Goal: Contribute content: Add original content to the website for others to see

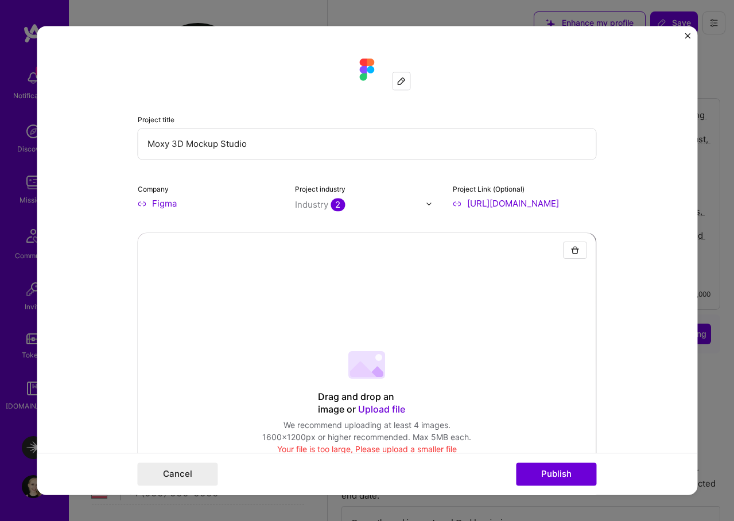
select select "US"
select select "Right Now"
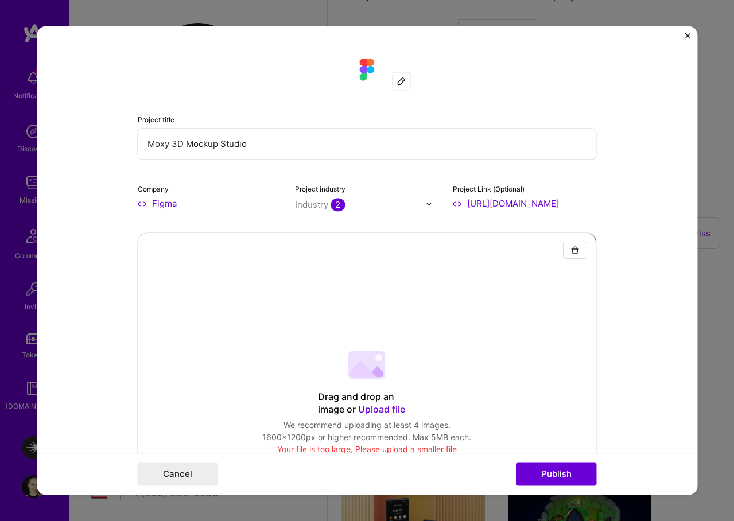
scroll to position [207, 0]
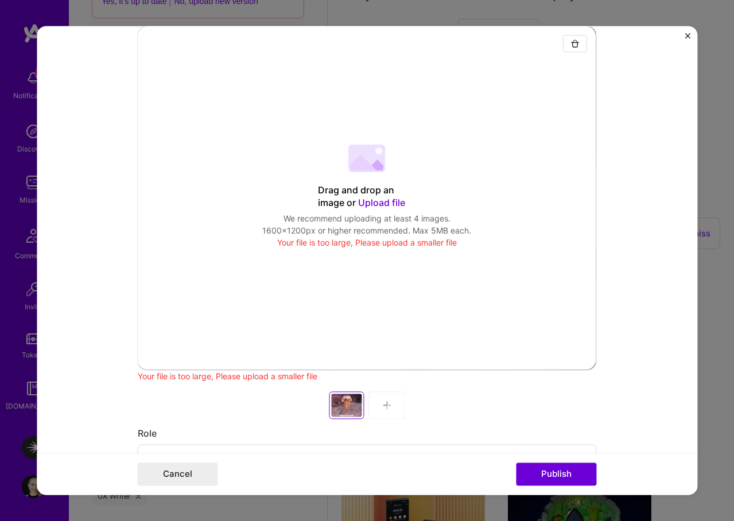
click at [380, 205] on span "Upload file" at bounding box center [382, 202] width 47 height 11
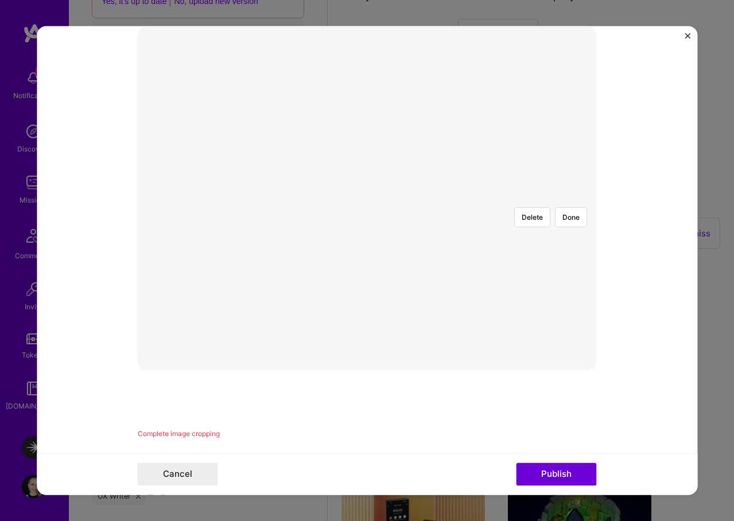
click at [561, 342] on div at bounding box center [565, 347] width 397 height 298
click at [480, 263] on div at bounding box center [566, 347] width 397 height 298
click at [577, 218] on button "Done" at bounding box center [572, 228] width 32 height 20
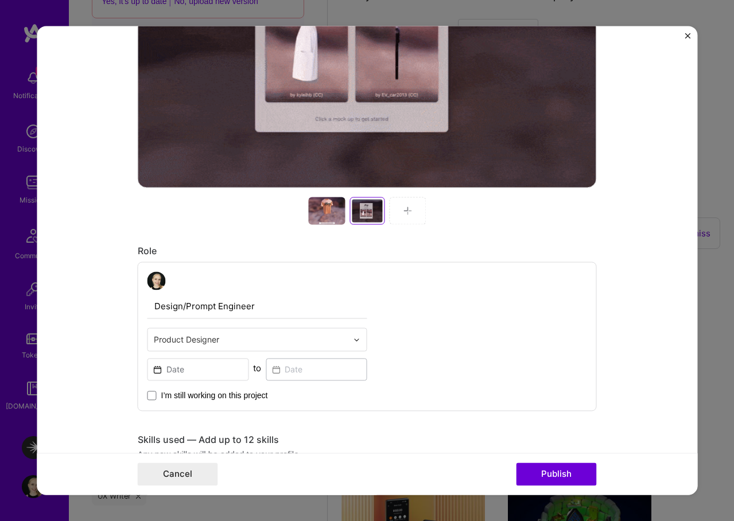
scroll to position [399, 0]
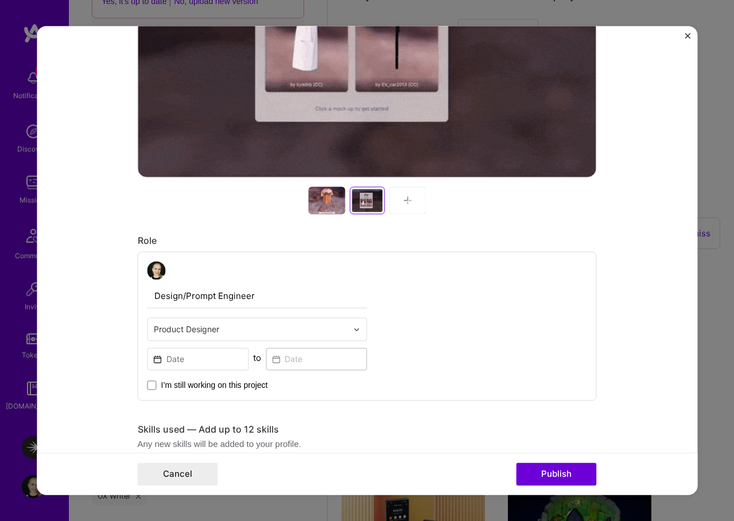
click at [321, 205] on div at bounding box center [326, 201] width 37 height 28
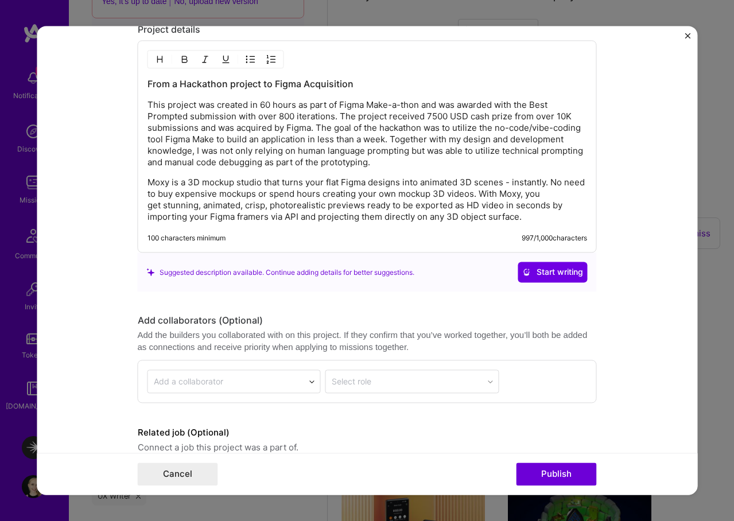
scroll to position [1667, 0]
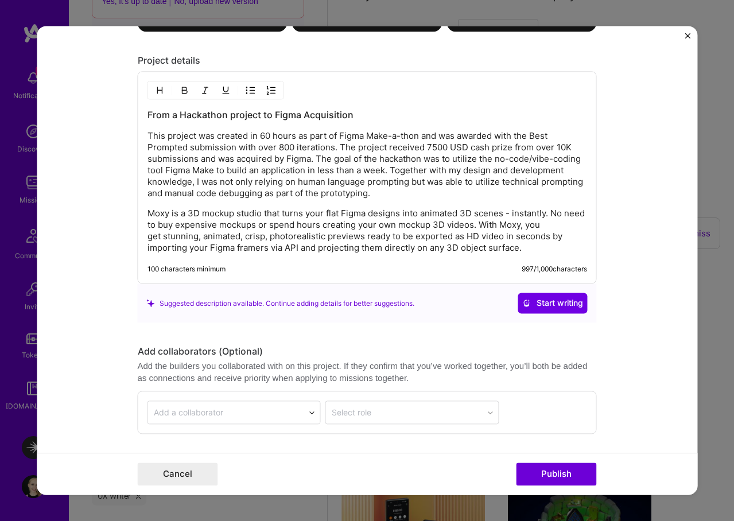
click at [538, 246] on p "Moxy is a 3D mockup studio that turns your flat Figma designs into animated 3D …" at bounding box center [367, 231] width 440 height 46
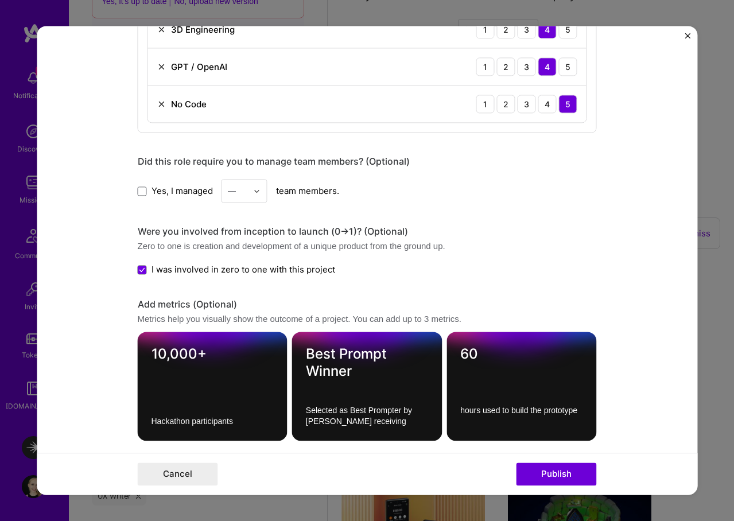
scroll to position [1502, 0]
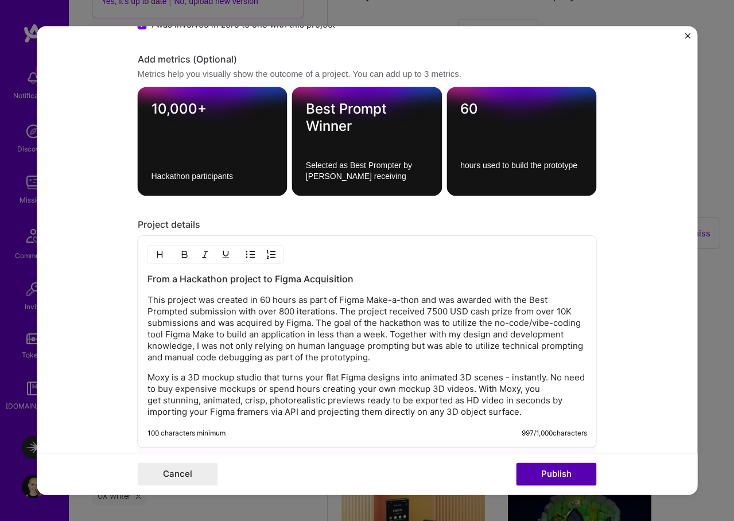
click at [551, 477] on button "Publish" at bounding box center [557, 474] width 80 height 23
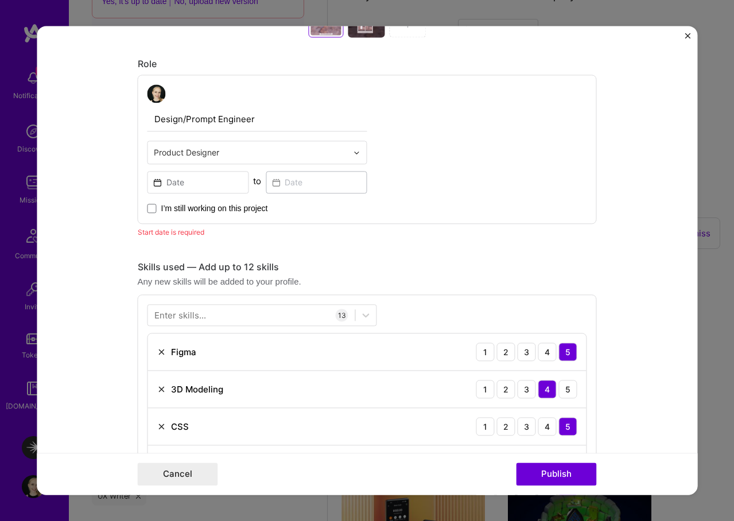
scroll to position [564, 0]
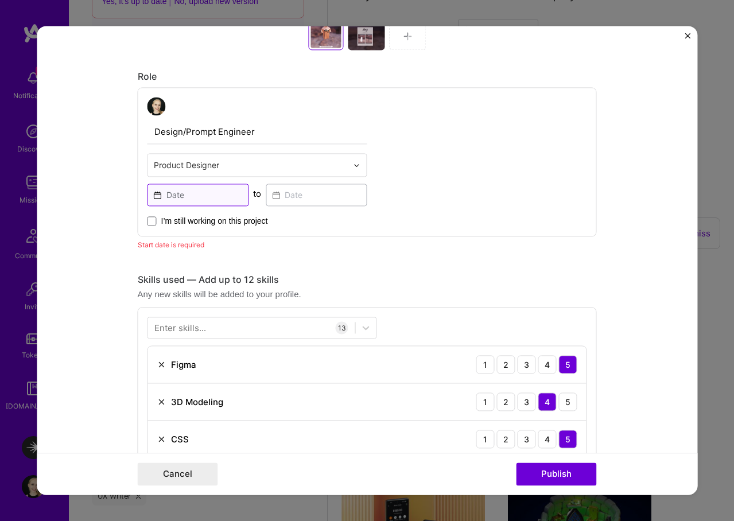
click at [197, 194] on input at bounding box center [198, 195] width 102 height 22
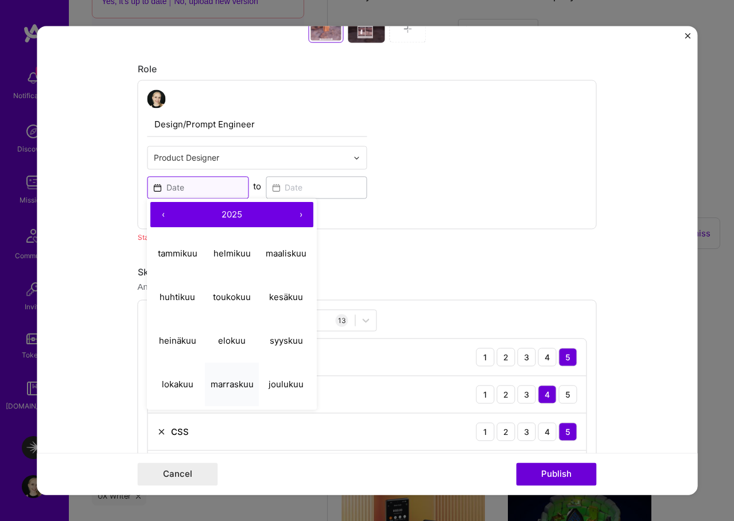
scroll to position [572, 0]
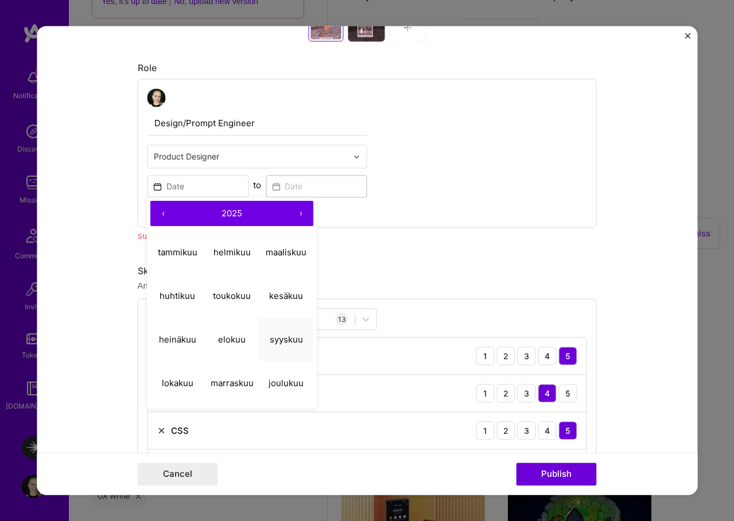
click at [284, 340] on abbr "syyskuu" at bounding box center [286, 339] width 33 height 11
type input "[DATE]"
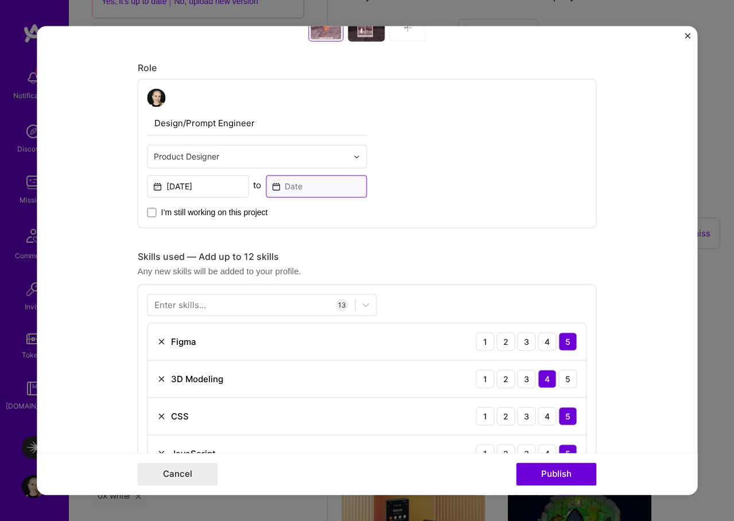
click at [294, 188] on input at bounding box center [317, 186] width 102 height 22
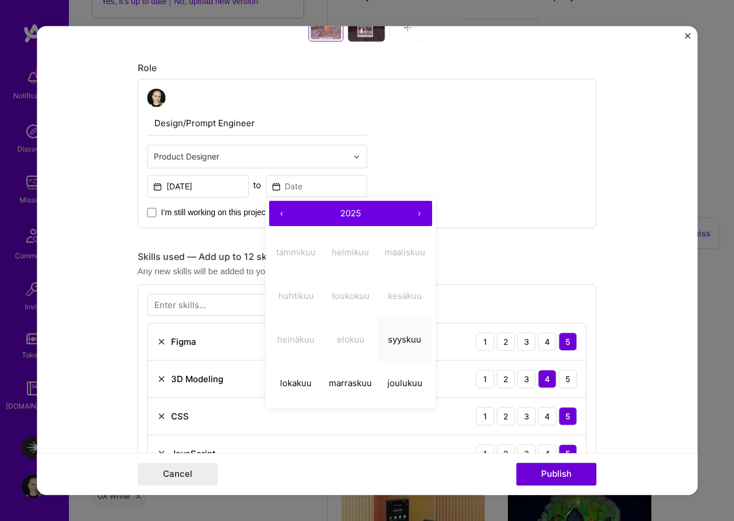
click at [397, 338] on abbr "syyskuu" at bounding box center [405, 339] width 33 height 11
type input "[DATE]"
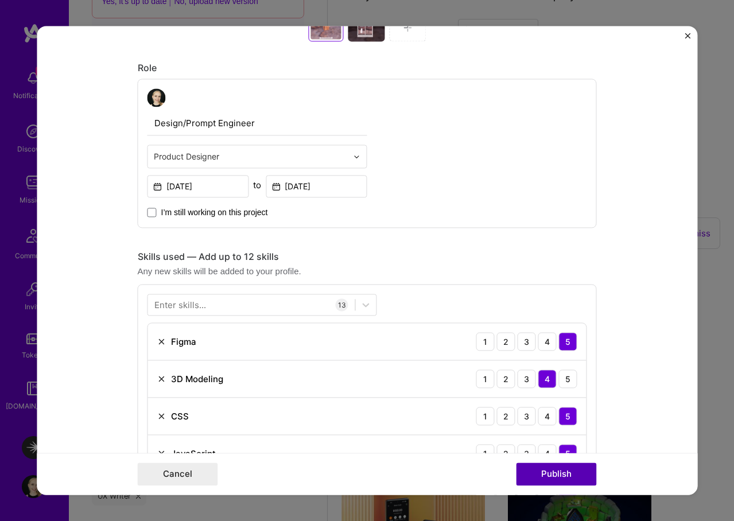
click at [572, 472] on button "Publish" at bounding box center [557, 474] width 80 height 23
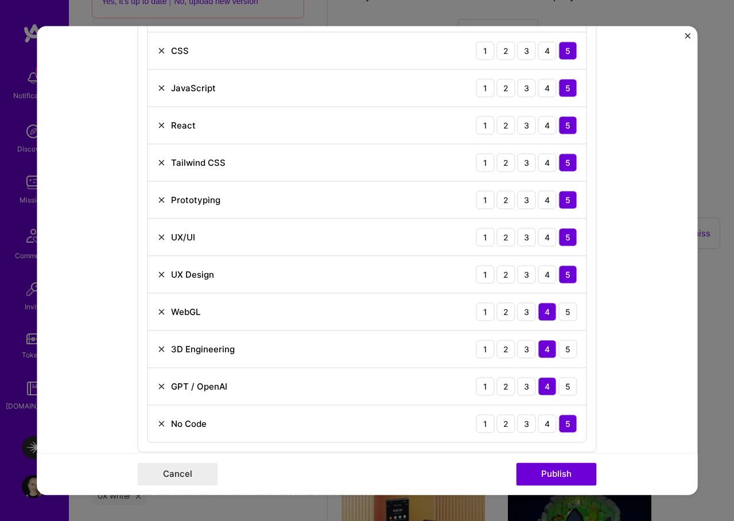
scroll to position [901, 0]
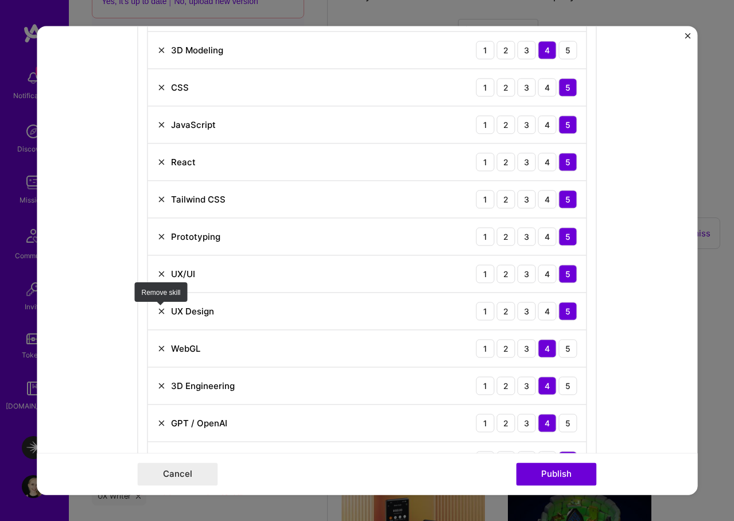
click at [159, 312] on img at bounding box center [161, 310] width 9 height 9
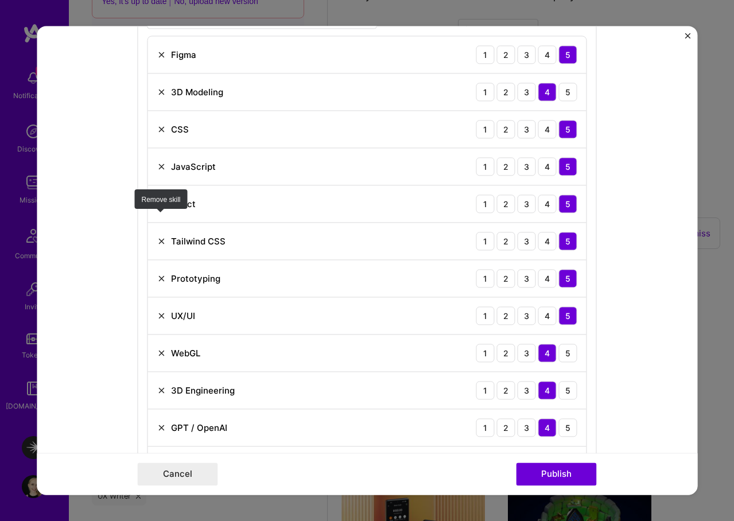
scroll to position [853, 0]
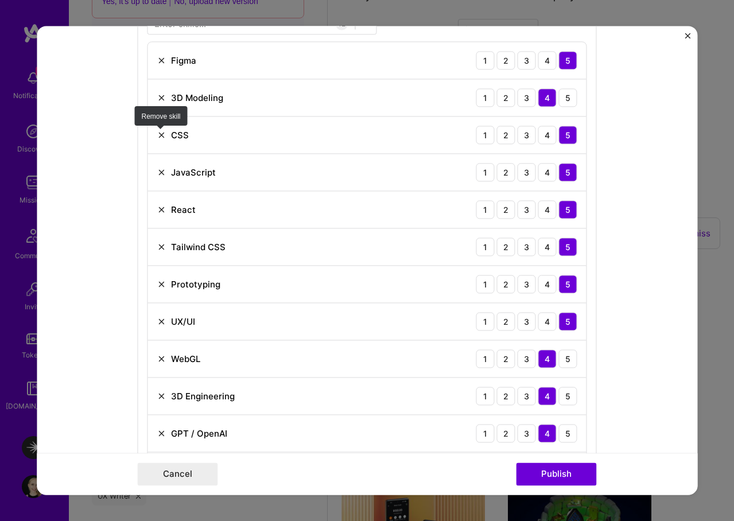
click at [158, 137] on img at bounding box center [161, 134] width 9 height 9
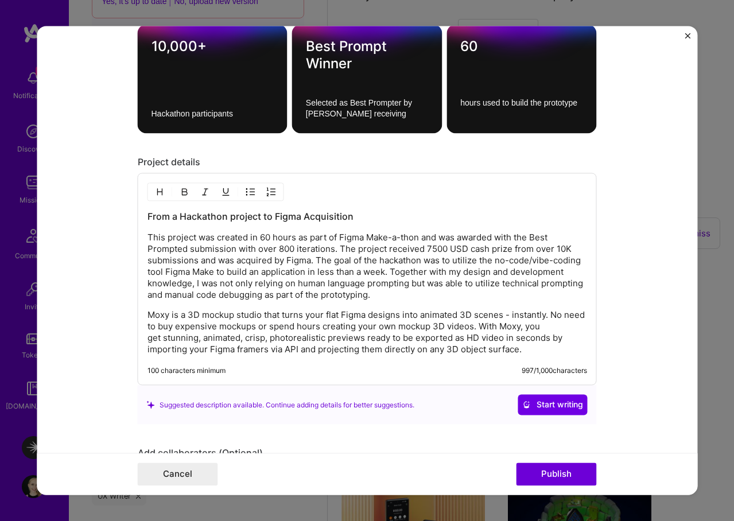
scroll to position [1519, 0]
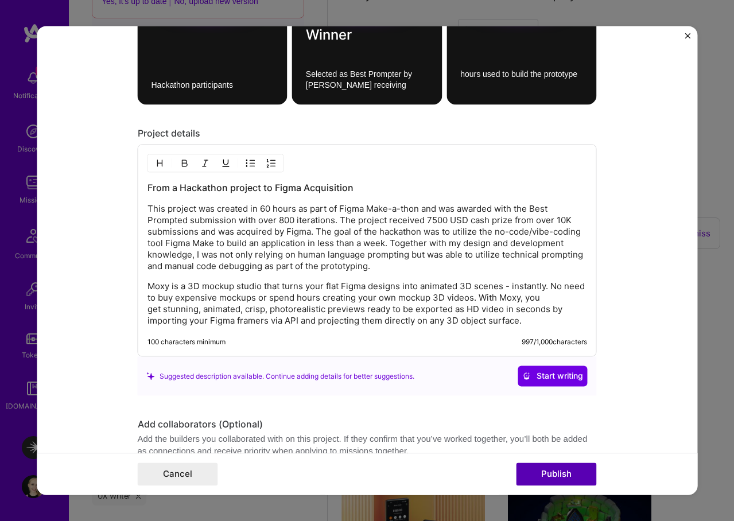
click at [549, 471] on button "Publish" at bounding box center [557, 474] width 80 height 23
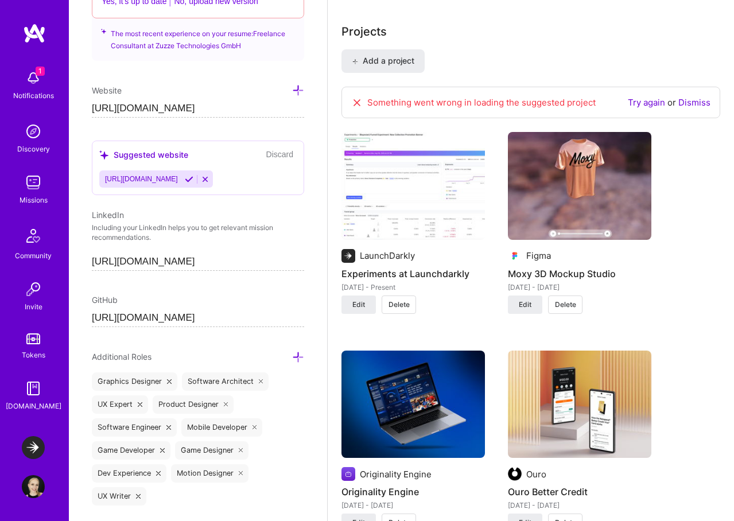
scroll to position [791, 0]
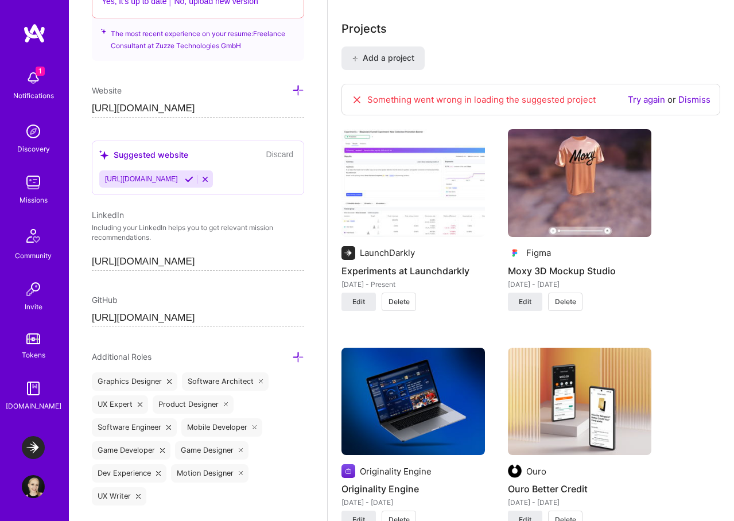
click at [612, 192] on img at bounding box center [579, 183] width 143 height 108
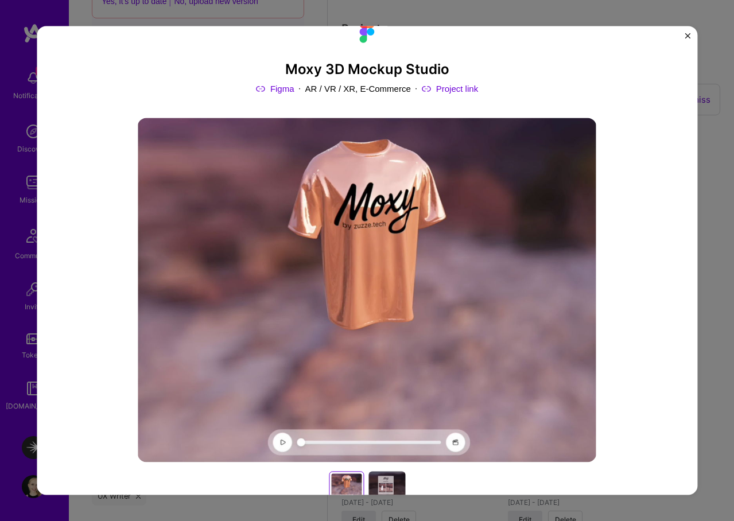
scroll to position [40, 0]
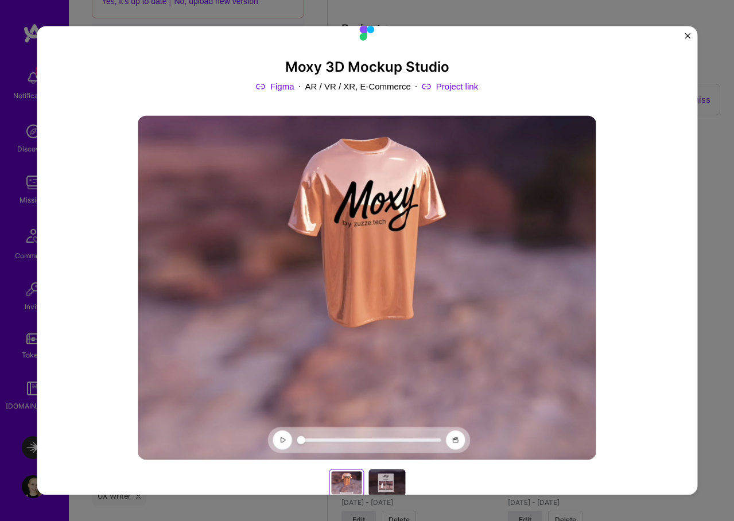
click at [454, 86] on link "Project link" at bounding box center [450, 86] width 56 height 12
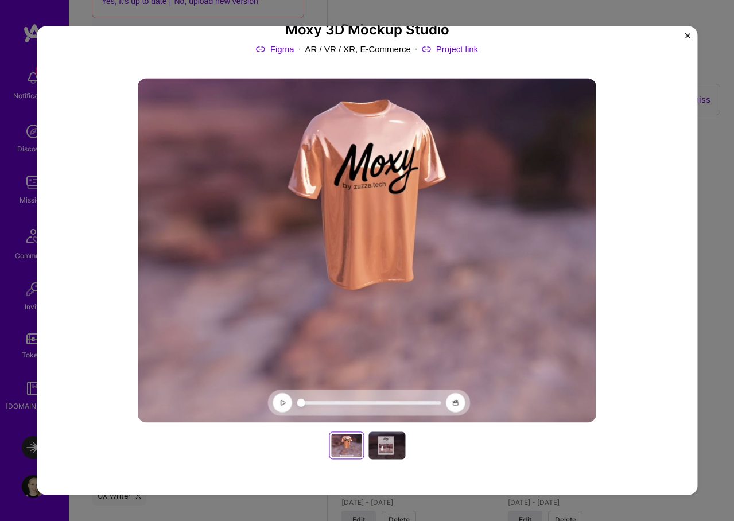
scroll to position [96, 0]
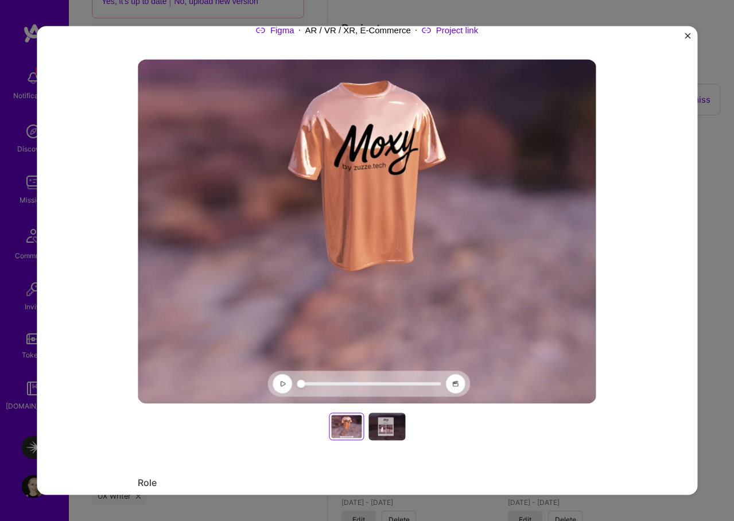
click at [393, 417] on div at bounding box center [386, 427] width 37 height 28
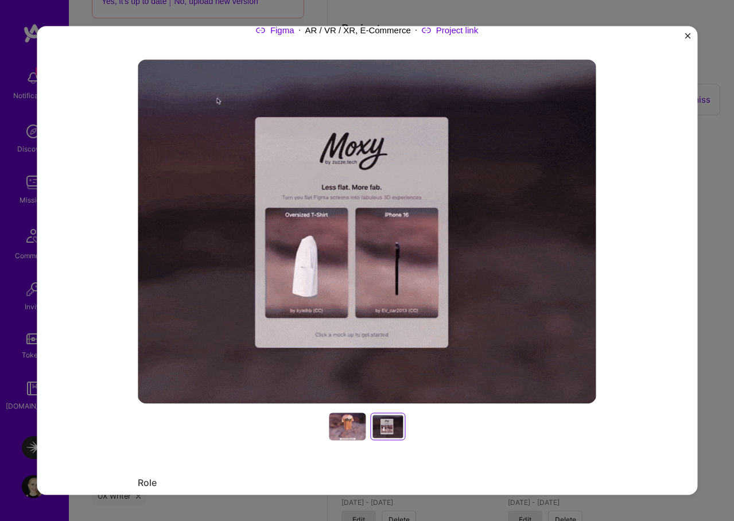
click at [350, 428] on div at bounding box center [347, 427] width 37 height 28
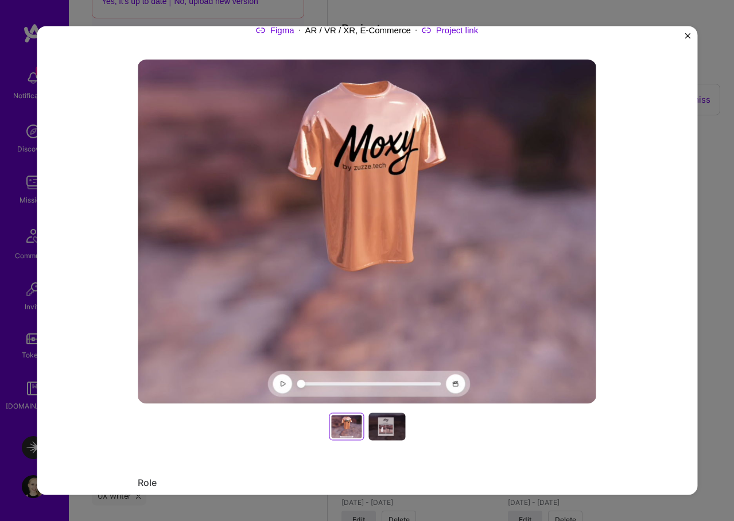
click at [382, 434] on div at bounding box center [386, 427] width 37 height 28
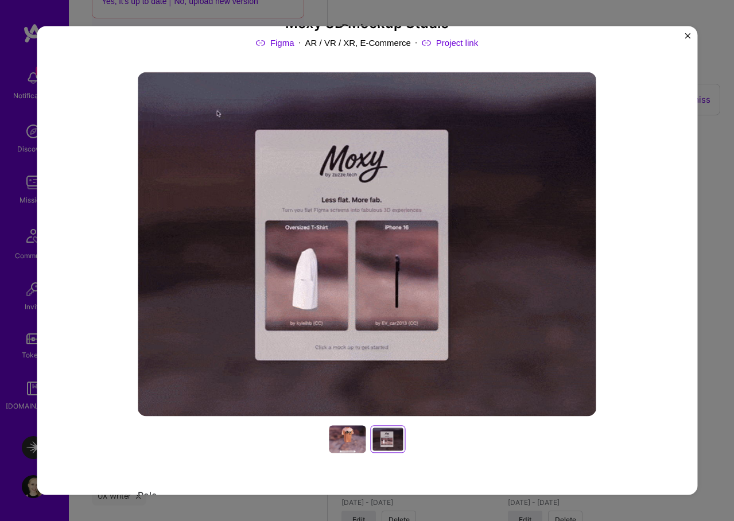
scroll to position [0, 0]
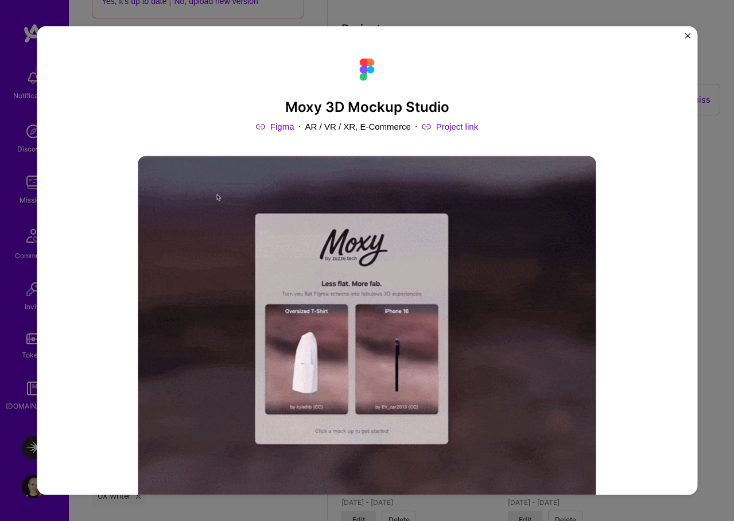
click at [684, 36] on div "Moxy 3D Mockup Studio Figma AR / VR / XR, E-Commerce Project link Role Design/P…" at bounding box center [367, 260] width 661 height 469
click at [687, 35] on img "Close" at bounding box center [688, 36] width 6 height 6
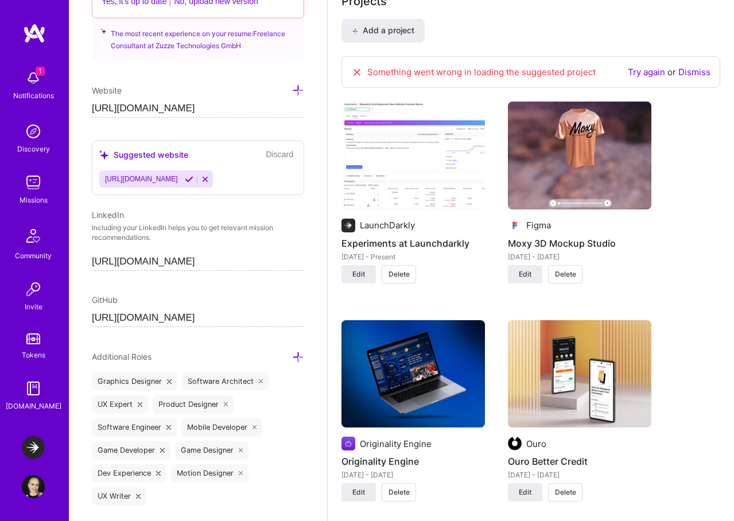
scroll to position [814, 0]
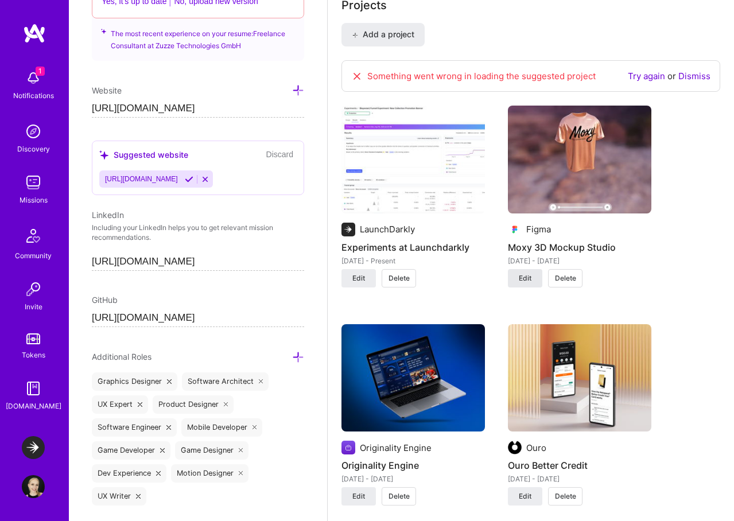
click at [525, 279] on span "Edit" at bounding box center [525, 278] width 13 height 10
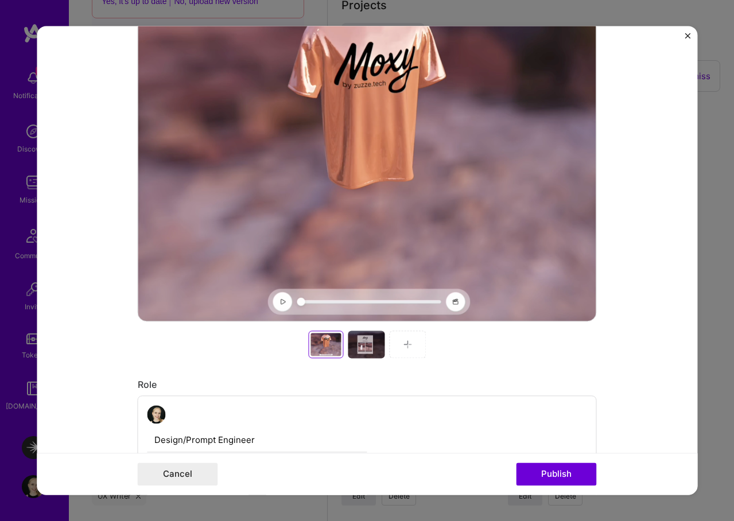
click at [371, 339] on div at bounding box center [366, 345] width 37 height 28
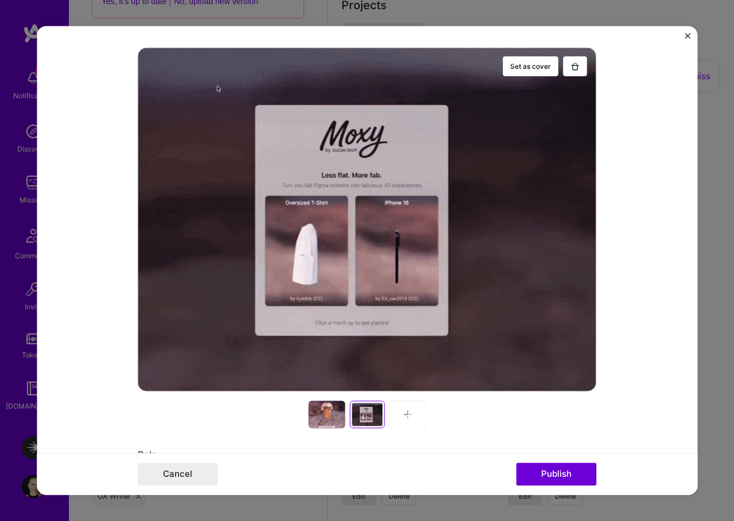
scroll to position [169, 0]
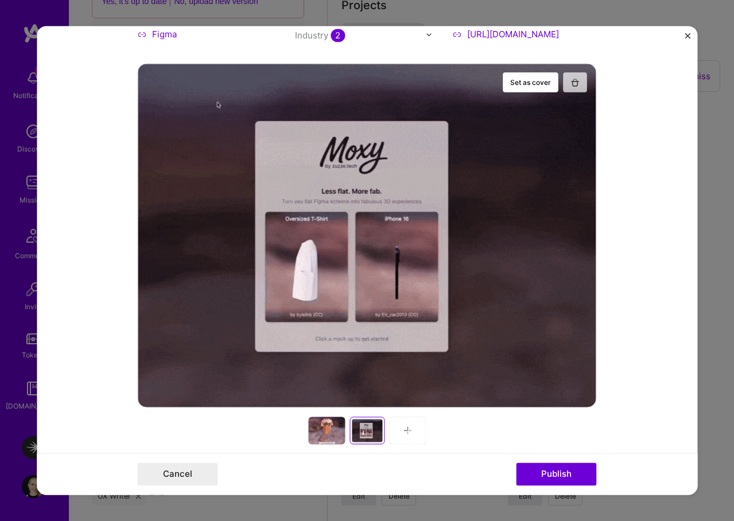
click at [575, 85] on img "button" at bounding box center [575, 82] width 9 height 9
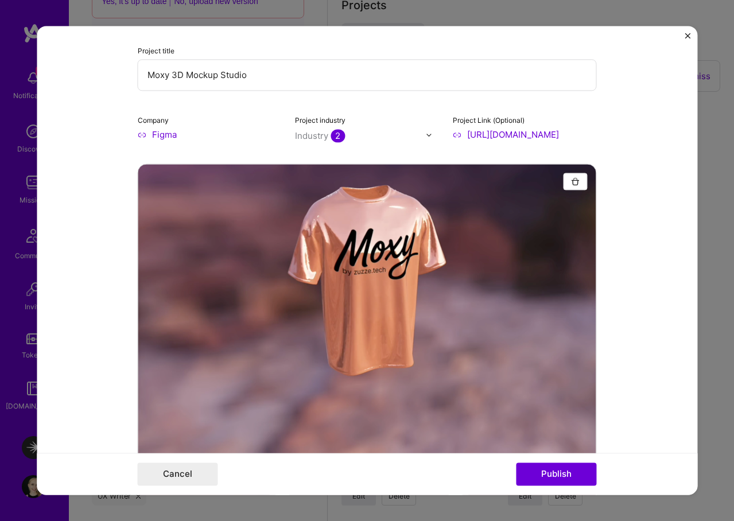
scroll to position [0, 0]
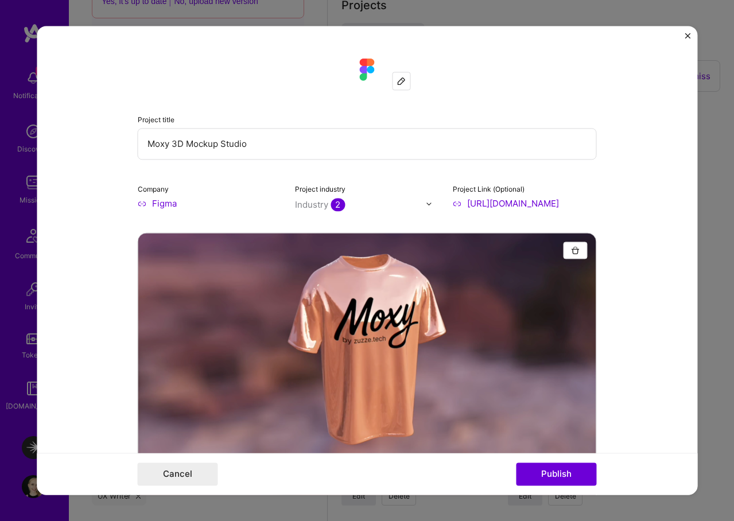
click at [387, 205] on input "text" at bounding box center [360, 205] width 131 height 12
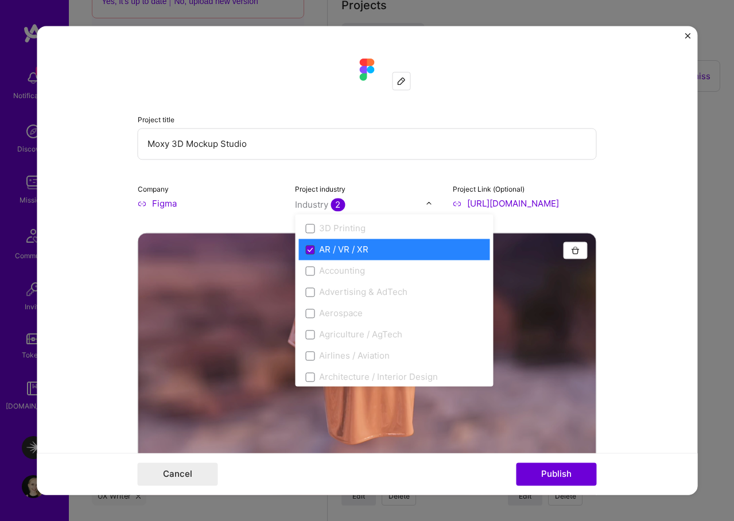
click at [309, 250] on icon at bounding box center [310, 249] width 6 height 5
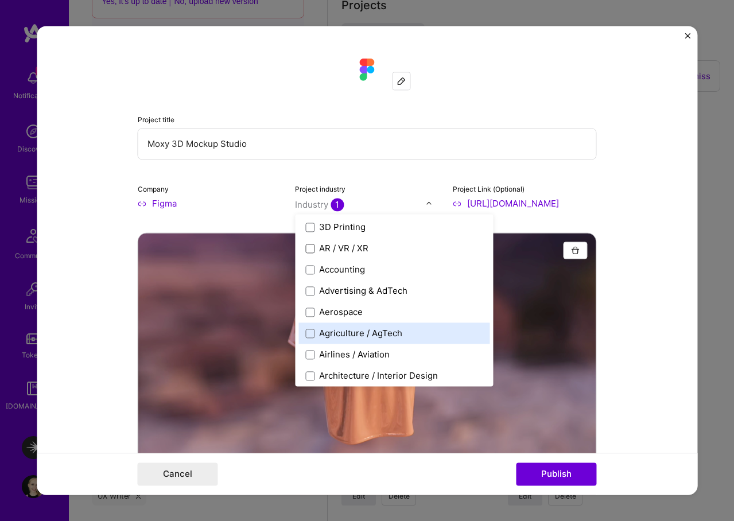
scroll to position [6, 0]
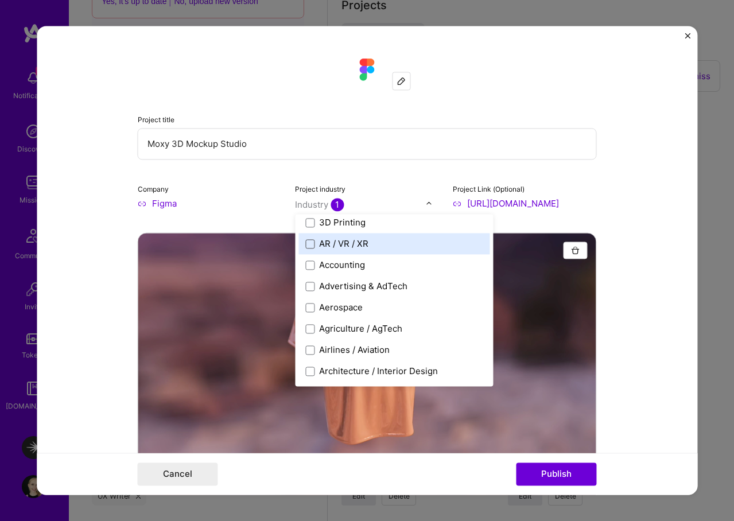
click at [310, 244] on span at bounding box center [309, 243] width 9 height 9
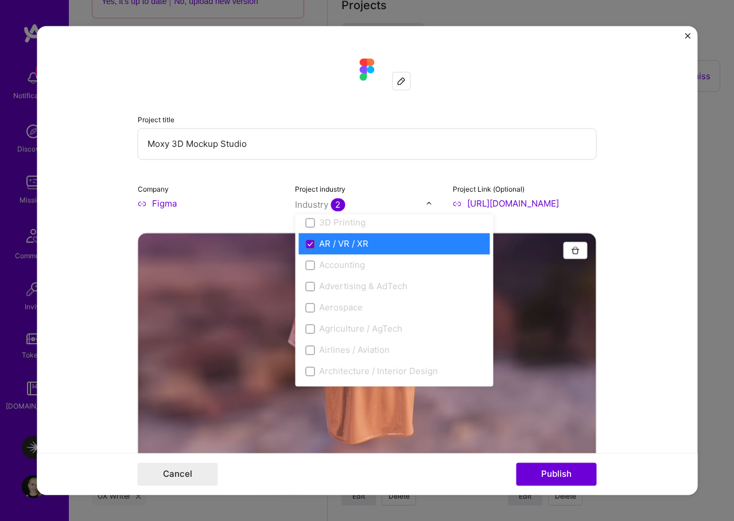
click at [549, 95] on div "Project title Moxy 3D Mockup Studio Company Figma Project industry option AR / …" at bounding box center [367, 129] width 459 height 161
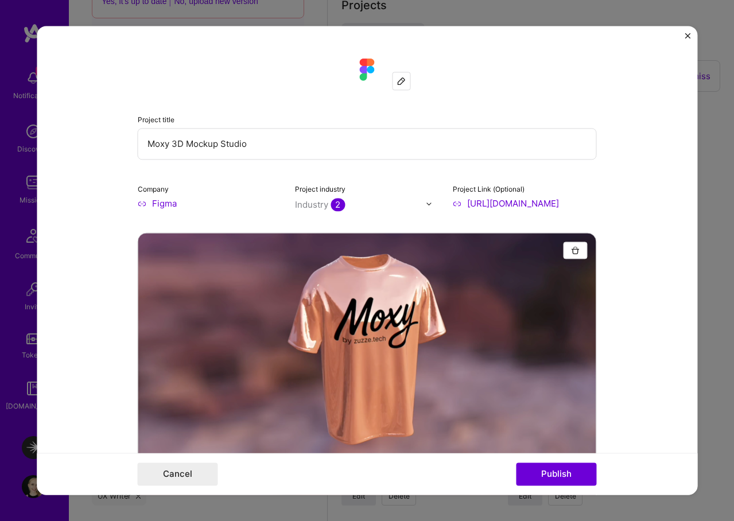
click at [514, 204] on input "[URL][DOMAIN_NAME]" at bounding box center [525, 203] width 144 height 12
paste input "[URL][DOMAIN_NAME]"
type input "[URL][DOMAIN_NAME]"
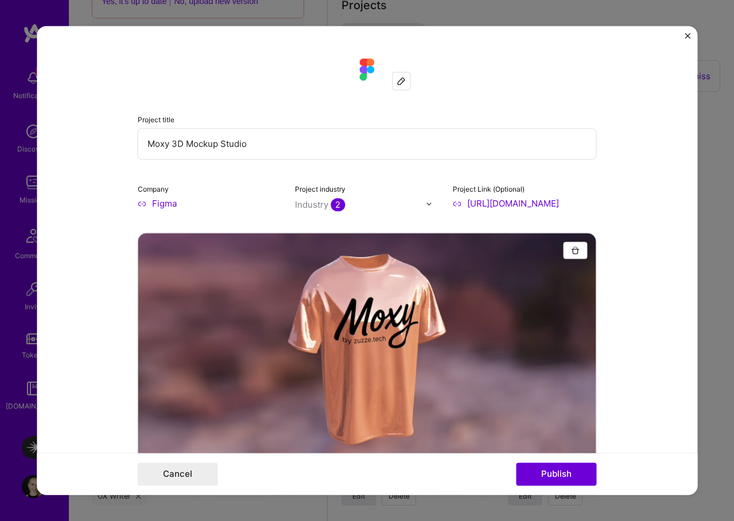
click at [652, 210] on form "Project title Moxy 3D Mockup Studio Company Figma Project industry Industry 2 P…" at bounding box center [367, 260] width 661 height 469
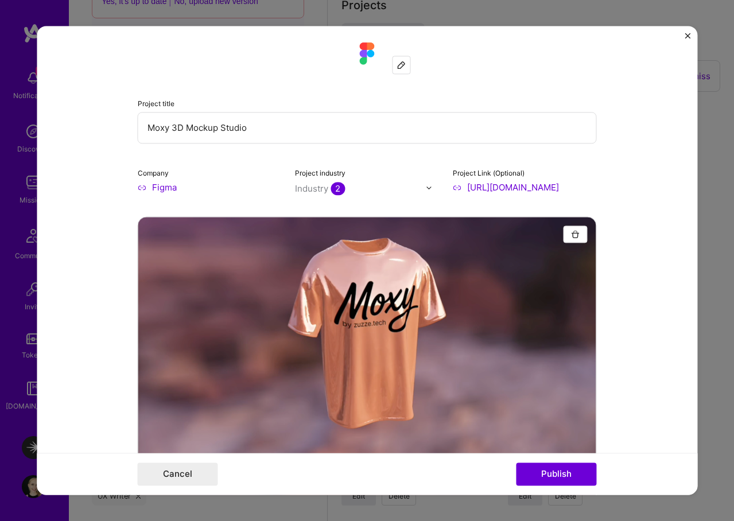
scroll to position [20, 0]
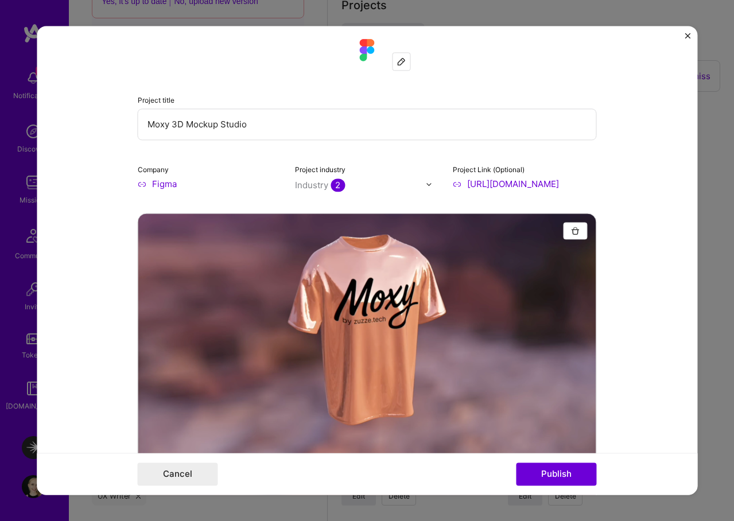
click at [306, 127] on input "Moxy 3D Mockup Studio" at bounding box center [367, 124] width 459 height 32
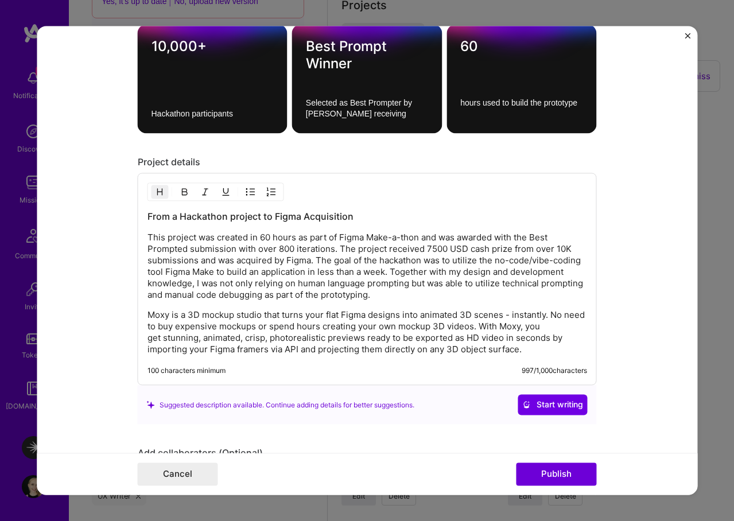
scroll to position [1496, 0]
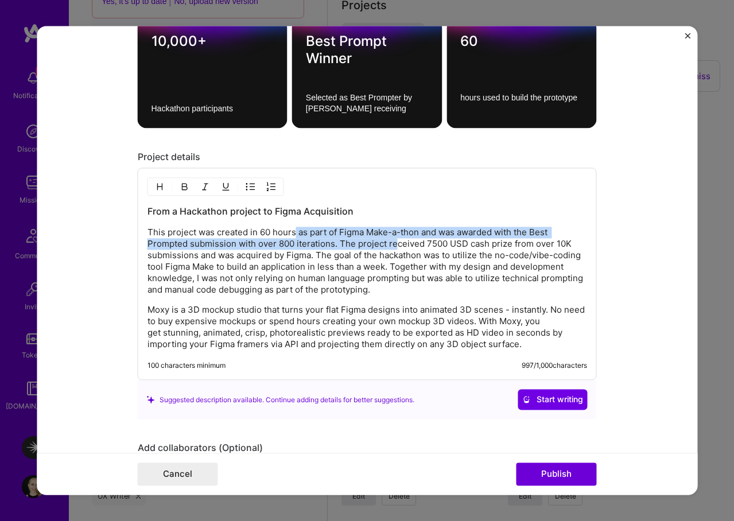
drag, startPoint x: 294, startPoint y: 232, endPoint x: 394, endPoint y: 243, distance: 99.9
click at [394, 243] on p "This project was created in 60 hours as part of Figma Make-a-thon and was award…" at bounding box center [367, 261] width 440 height 69
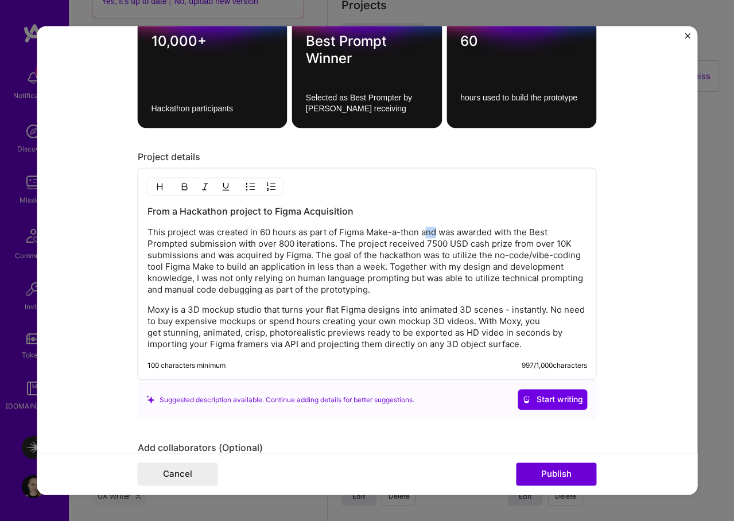
drag, startPoint x: 436, startPoint y: 235, endPoint x: 428, endPoint y: 236, distance: 8.7
click at [428, 236] on p "This project was created in 60 hours as part of Figma Make-a-thon and was award…" at bounding box center [367, 261] width 440 height 69
click at [421, 232] on p "This project was created in 60 hours as part of Figma Make-a-thon and was award…" at bounding box center [367, 261] width 440 height 69
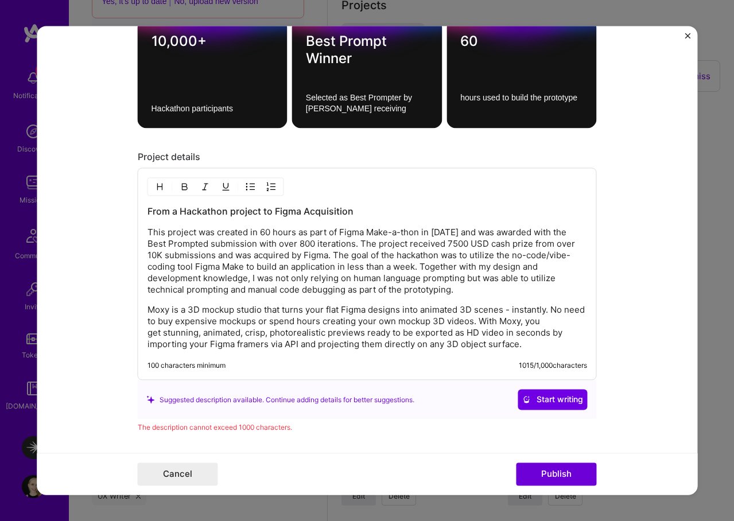
click at [157, 247] on p "This project was created in 60 hours as part of Figma Make-a-thon in [DATE] and…" at bounding box center [367, 261] width 440 height 69
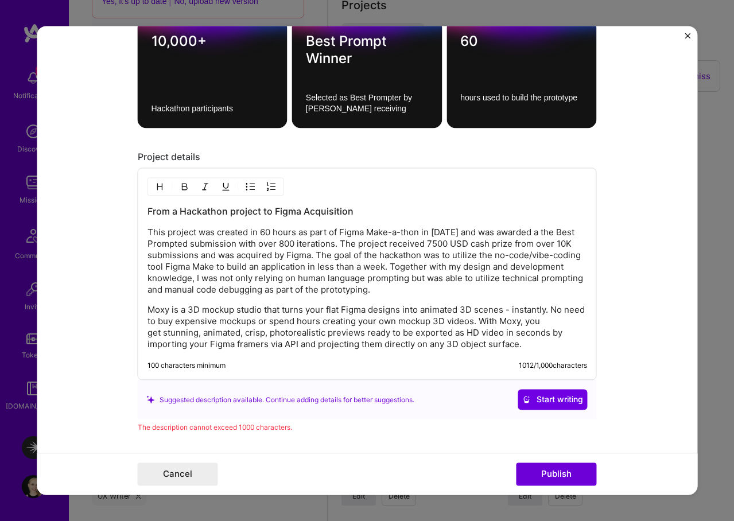
click at [550, 237] on p "This project was created in 60 hours as part of Figma Make-a-thon in [DATE] and…" at bounding box center [367, 261] width 440 height 69
click at [549, 238] on p "This project was created in 60 hours as part of Figma Make-a-thon in [DATE] and…" at bounding box center [367, 261] width 440 height 69
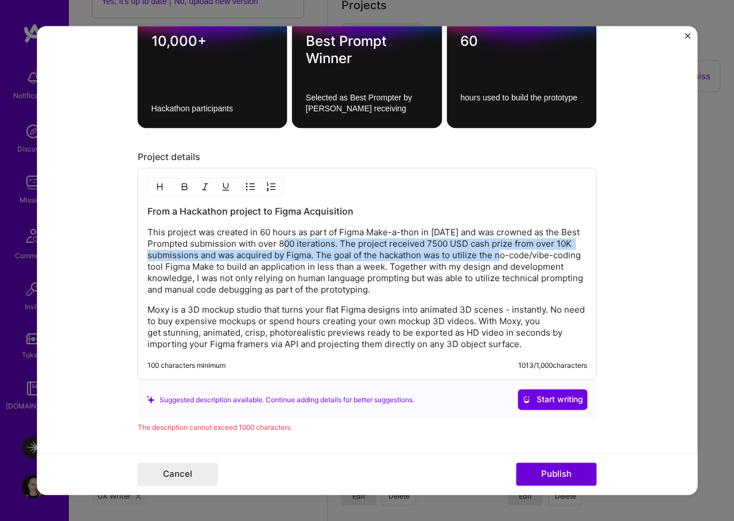
drag, startPoint x: 297, startPoint y: 245, endPoint x: 506, endPoint y: 251, distance: 209.0
click at [506, 251] on p "This project was created in 60 hours as part of Figma Make-a-thon in [DATE] and…" at bounding box center [367, 261] width 440 height 69
click at [539, 244] on p "This project was created in 60 hours as part of Figma Make-a-thon in [DATE] and…" at bounding box center [367, 261] width 440 height 69
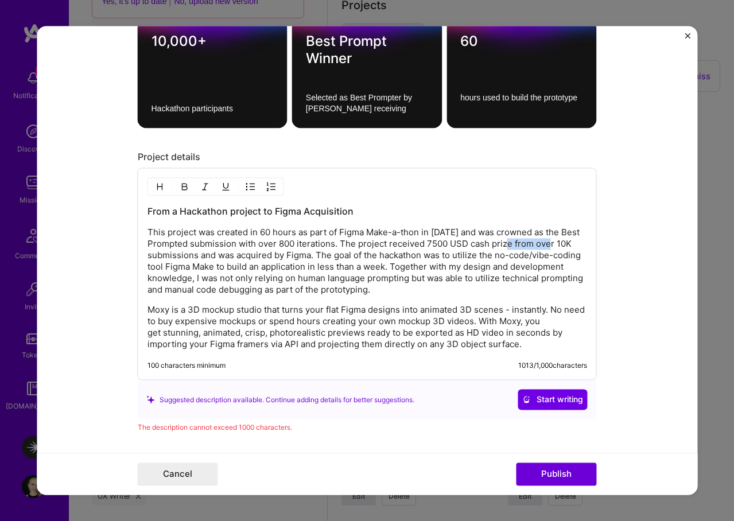
drag, startPoint x: 560, startPoint y: 247, endPoint x: 520, endPoint y: 244, distance: 40.2
click at [520, 244] on p "This project was created in 60 hours as part of Figma Make-a-thon in [DATE] and…" at bounding box center [367, 261] width 440 height 69
click at [273, 258] on p "This project was created in 60 hours as part of Figma Make-a-thon in [DATE] and…" at bounding box center [367, 261] width 440 height 69
drag, startPoint x: 348, startPoint y: 257, endPoint x: 295, endPoint y: 255, distance: 52.8
click at [295, 255] on p "This project was created in 60 hours as part of Figma Make-a-thon in [DATE] and…" at bounding box center [367, 261] width 440 height 69
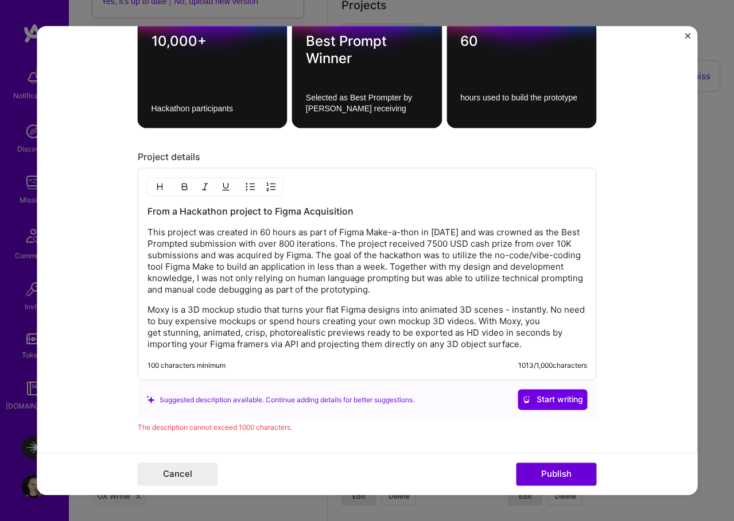
click at [347, 262] on p "This project was created in 60 hours as part of Figma Make-a-thon in [DATE] and…" at bounding box center [367, 261] width 440 height 69
click at [348, 255] on p "This project was created in 60 hours as part of Figma Make-a-thon in [DATE] and…" at bounding box center [367, 261] width 440 height 69
drag, startPoint x: 350, startPoint y: 257, endPoint x: 236, endPoint y: 256, distance: 113.1
click at [236, 256] on p "This project was created in 60 hours as part of Figma Make-a-thon in [DATE] and…" at bounding box center [367, 261] width 440 height 69
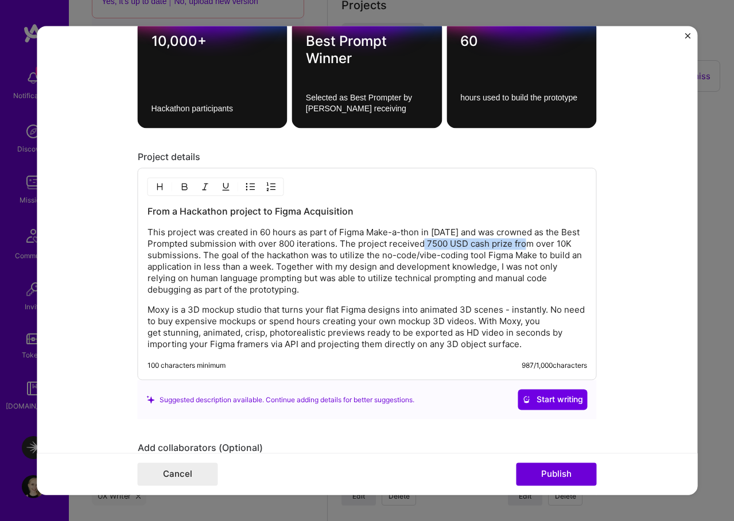
drag, startPoint x: 437, startPoint y: 248, endPoint x: 543, endPoint y: 247, distance: 106.2
click at [543, 247] on p "This project was created in 60 hours as part of Figma Make-a-thon in [DATE] and…" at bounding box center [367, 261] width 440 height 69
click at [415, 244] on p "This project was created in 60 hours as part of Figma Make-a-thon in [DATE] and…" at bounding box center [367, 261] width 440 height 69
click at [446, 244] on p "This project was created in 60 hours as part of Figma Make-a-thon in [DATE] and…" at bounding box center [367, 261] width 440 height 69
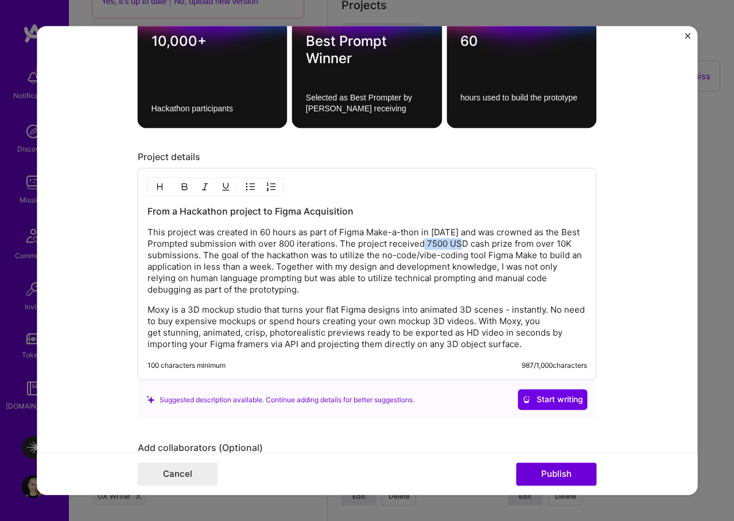
click at [446, 244] on p "This project was created in 60 hours as part of Figma Make-a-thon in [DATE] and…" at bounding box center [367, 261] width 440 height 69
drag, startPoint x: 382, startPoint y: 246, endPoint x: 410, endPoint y: 246, distance: 28.1
click at [410, 246] on p "This project was created in 60 hours as part of Figma Make-a-thon in [DATE] and…" at bounding box center [367, 261] width 440 height 69
drag, startPoint x: 455, startPoint y: 245, endPoint x: 398, endPoint y: 293, distance: 74.5
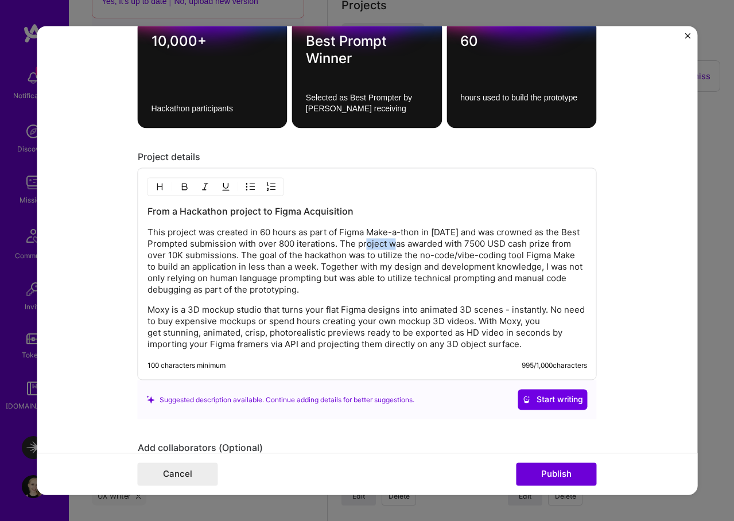
click at [398, 294] on p "This project was created in 60 hours as part of Figma Make-a-thon in [DATE] and…" at bounding box center [367, 261] width 440 height 69
click at [274, 284] on p "This project was created in 60 hours as part of Figma Make-a-thon in [DATE] and…" at bounding box center [367, 261] width 440 height 69
drag, startPoint x: 303, startPoint y: 277, endPoint x: 409, endPoint y: 289, distance: 106.2
click at [409, 289] on p "This project was created in 60 hours as part of Figma Make-a-thon in [DATE] and…" at bounding box center [367, 261] width 440 height 69
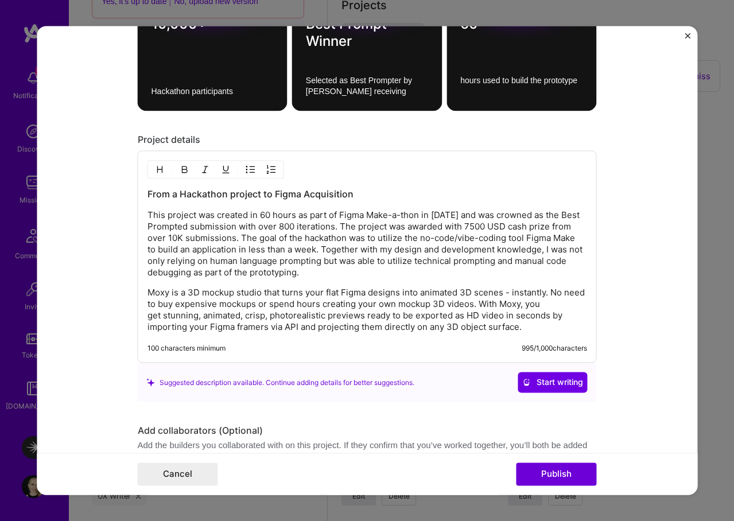
scroll to position [1513, 0]
drag, startPoint x: 240, startPoint y: 275, endPoint x: 389, endPoint y: 270, distance: 148.7
click at [389, 270] on p "This project was created in 60 hours as part of Figma Make-a-thon in [DATE] and…" at bounding box center [367, 243] width 440 height 69
click at [503, 261] on p "This project was created in 60 hours as part of Figma Make-a-thon in [DATE] and…" at bounding box center [367, 243] width 440 height 69
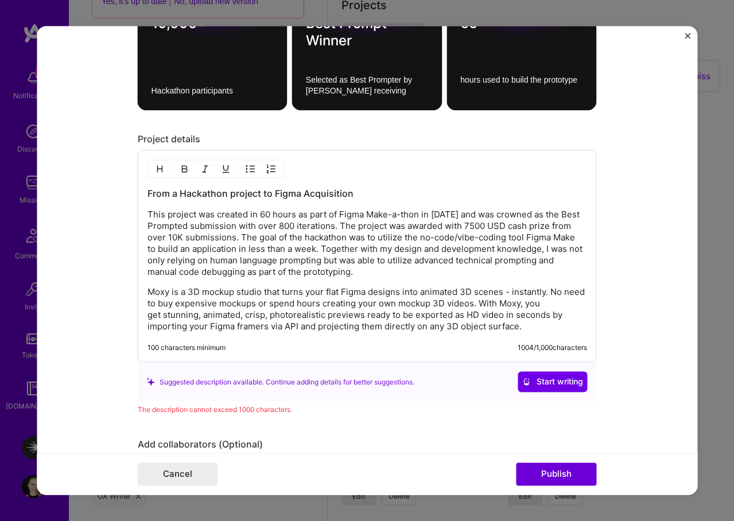
drag, startPoint x: 282, startPoint y: 273, endPoint x: 430, endPoint y: 275, distance: 148.1
click at [430, 275] on p "This project was created in 60 hours as part of Figma Make-a-thon in [DATE] and…" at bounding box center [367, 243] width 440 height 69
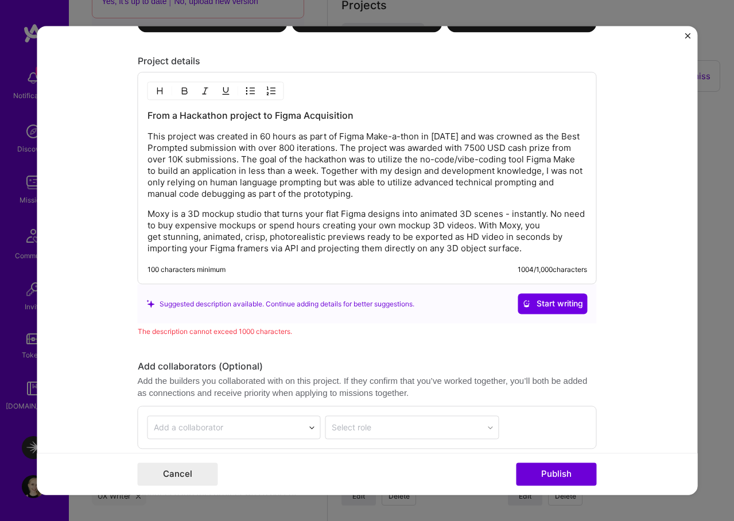
scroll to position [1585, 0]
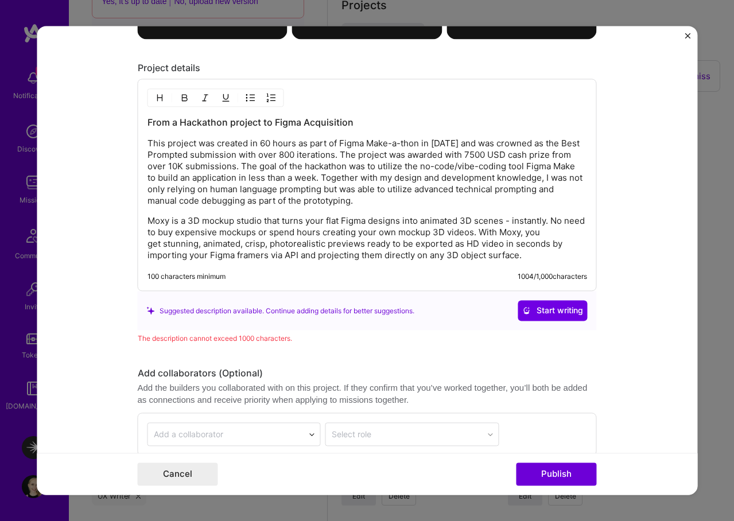
click at [517, 192] on p "This project was created in 60 hours as part of Figma Make-a-thon in [DATE] and…" at bounding box center [367, 172] width 440 height 69
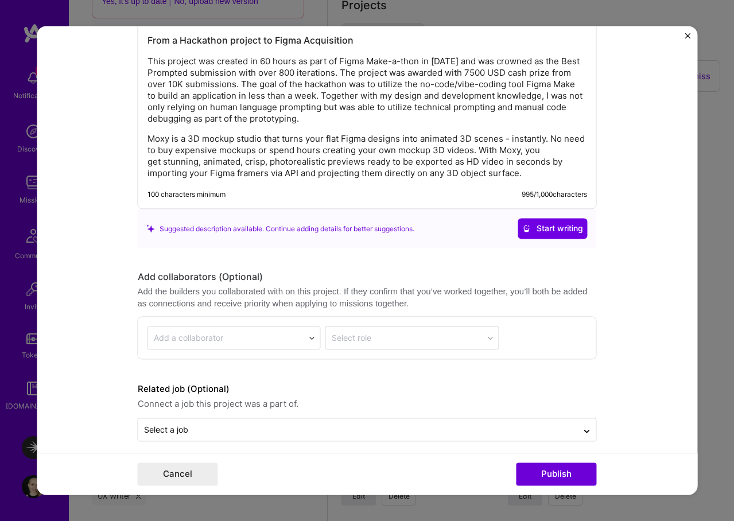
scroll to position [1677, 0]
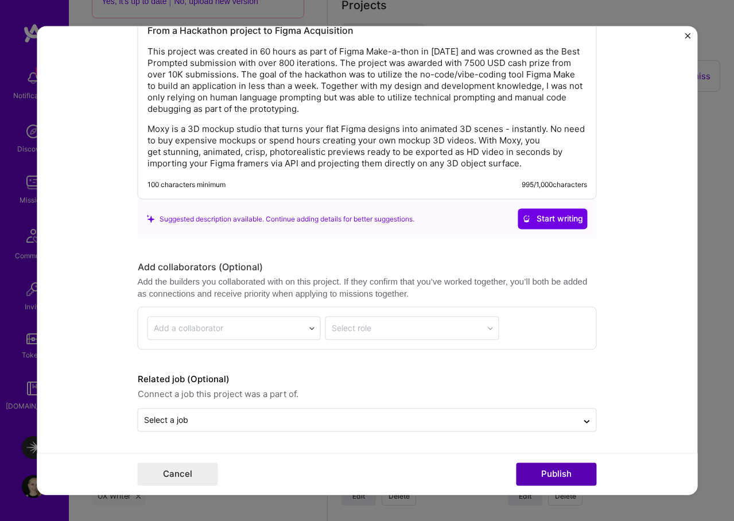
click at [545, 474] on button "Publish" at bounding box center [557, 474] width 80 height 23
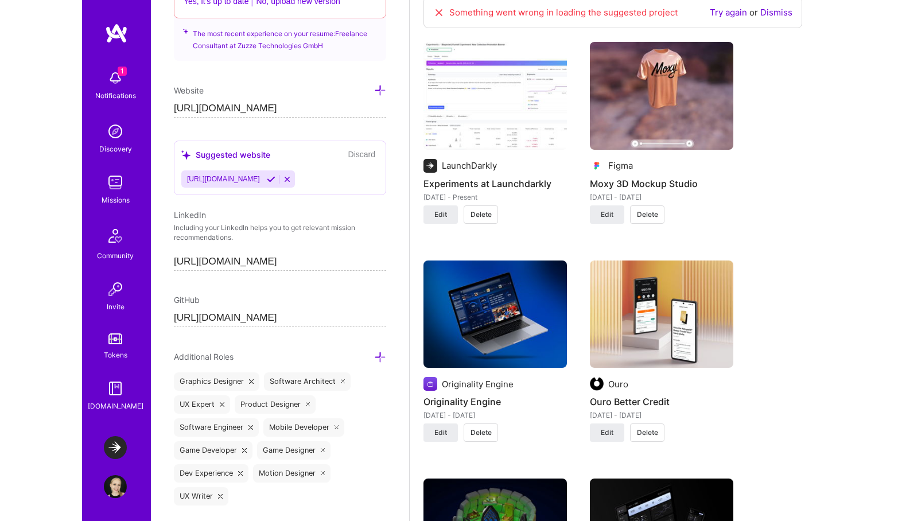
scroll to position [891, 0]
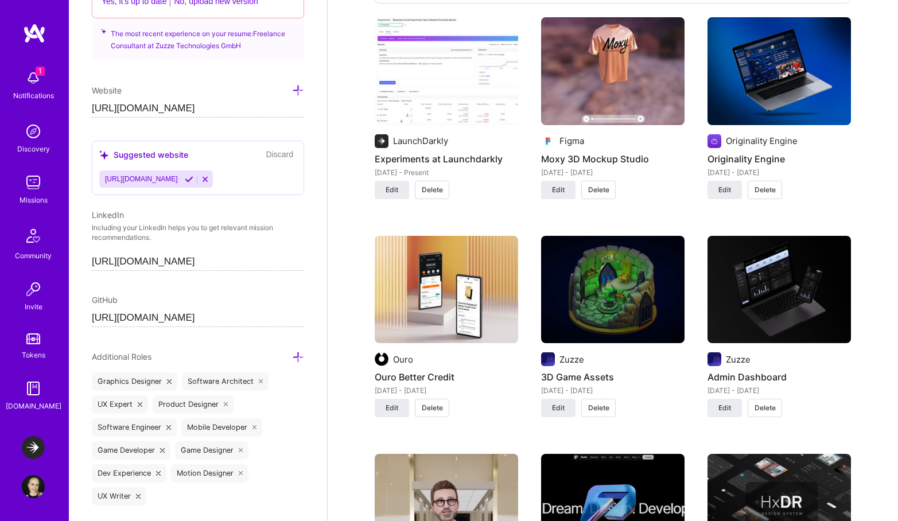
click at [651, 111] on img at bounding box center [612, 71] width 143 height 108
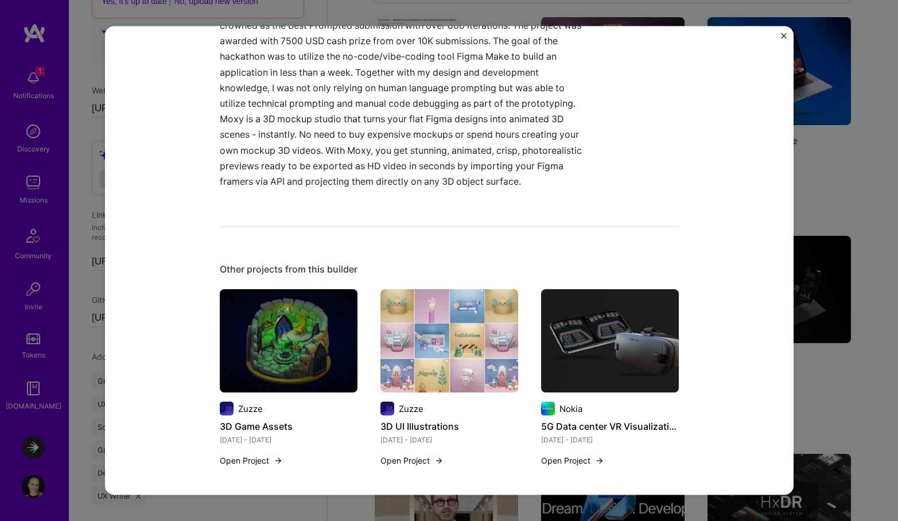
scroll to position [760, 0]
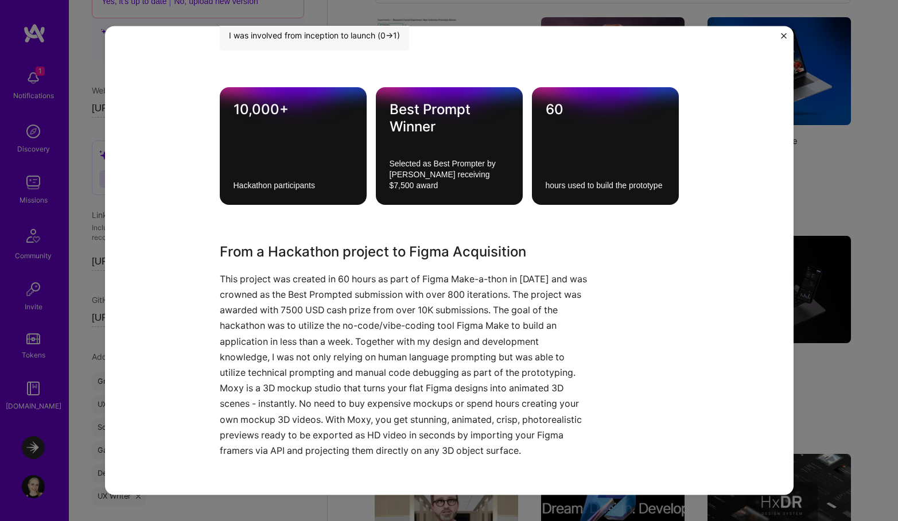
click at [733, 36] on div "Moxy 3D Mockup Studio Figma E-Commerce, [GEOGRAPHIC_DATA] / VR / XR Project lin…" at bounding box center [449, 260] width 689 height 469
click at [733, 36] on img "Close" at bounding box center [784, 36] width 6 height 6
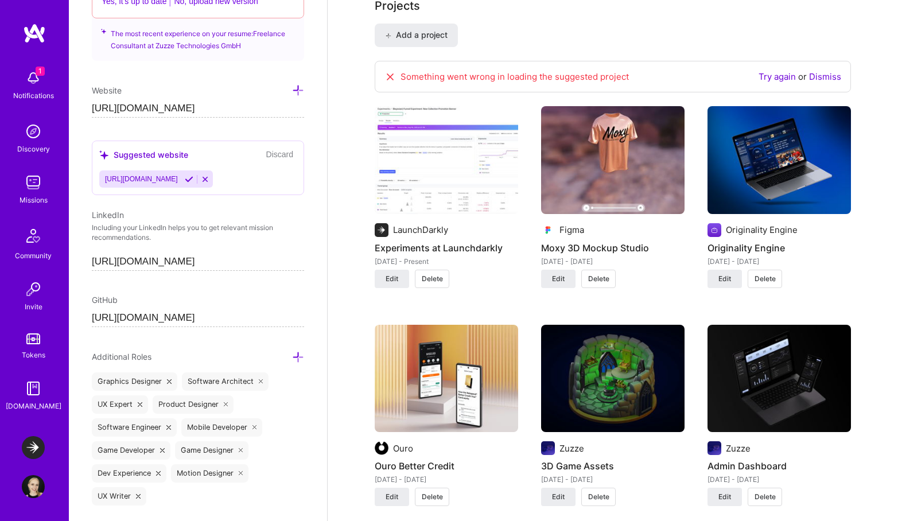
scroll to position [806, 0]
